Goal: Find specific page/section: Find specific page/section

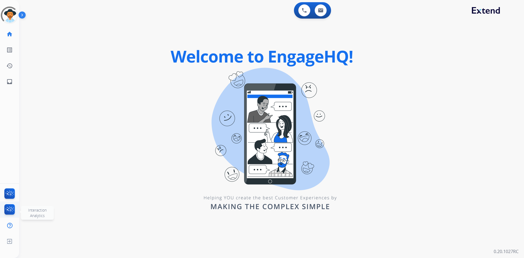
click at [10, 211] on img at bounding box center [9, 210] width 13 height 13
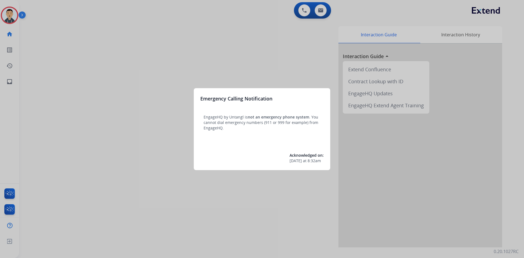
click at [14, 208] on div at bounding box center [262, 129] width 524 height 258
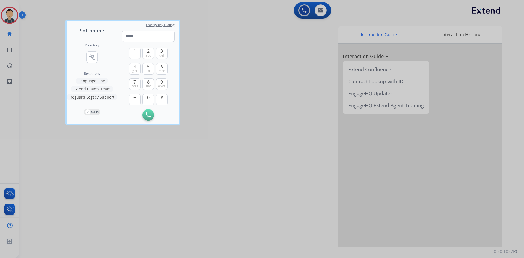
click at [11, 209] on div at bounding box center [262, 129] width 524 height 258
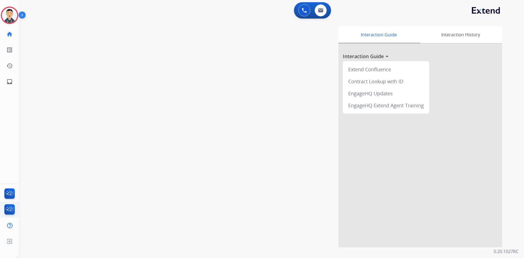
click at [11, 209] on img at bounding box center [9, 210] width 13 height 13
